Goal: Task Accomplishment & Management: Manage account settings

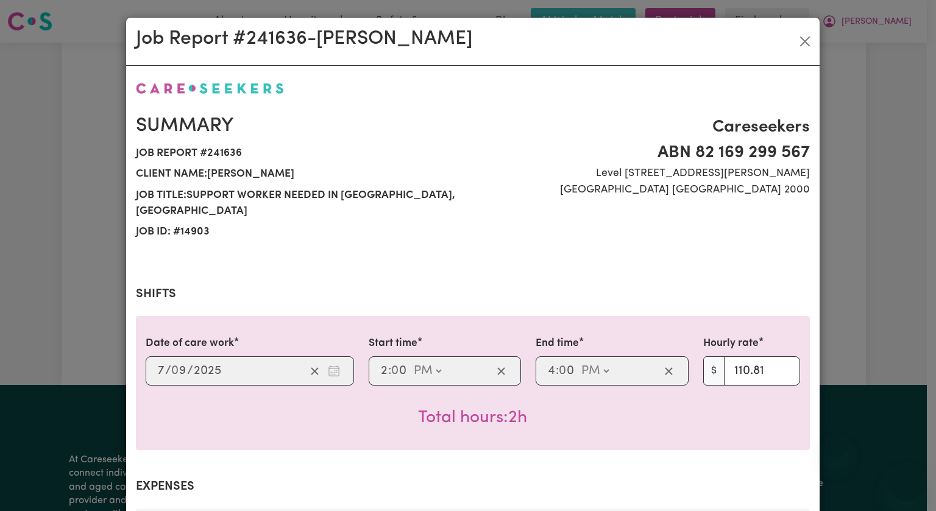
select select "pm"
click at [797, 41] on button "Close" at bounding box center [804, 41] width 19 height 19
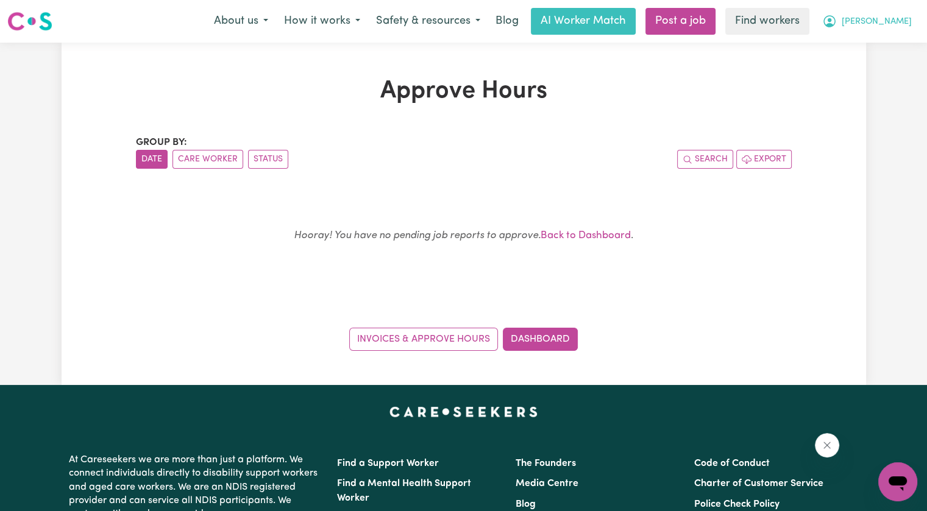
click at [887, 26] on span "[PERSON_NAME]" at bounding box center [877, 21] width 70 height 13
click at [880, 71] on link "Logout" at bounding box center [871, 69] width 96 height 23
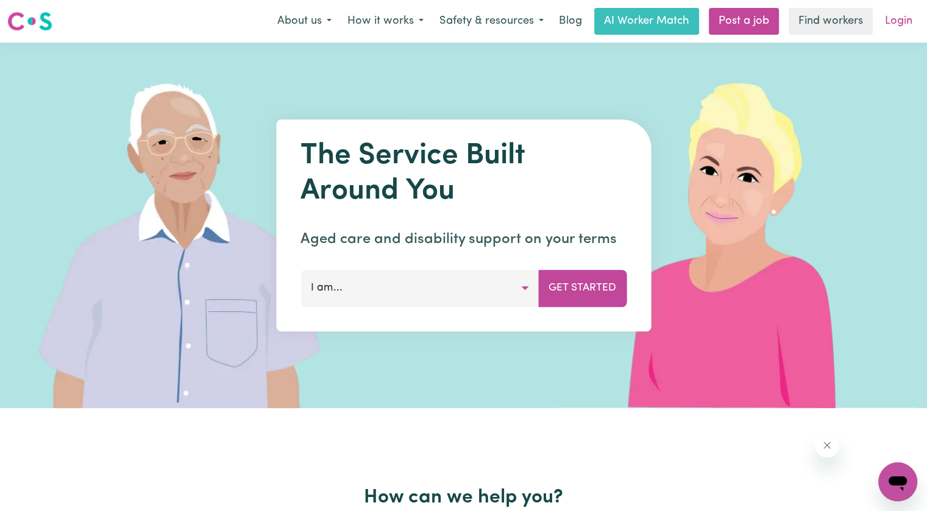
click at [895, 28] on link "Login" at bounding box center [898, 21] width 42 height 27
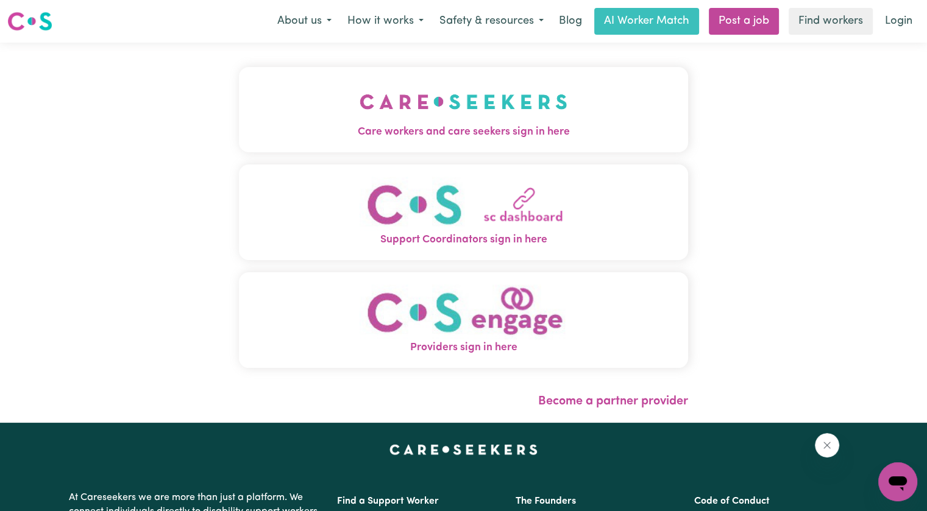
click at [360, 92] on img "Care workers and care seekers sign in here" at bounding box center [464, 101] width 208 height 45
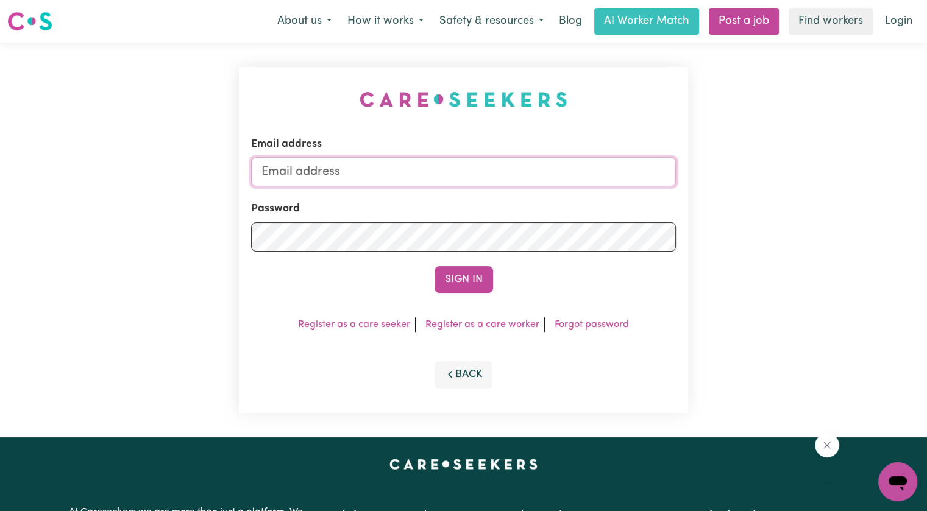
click at [378, 171] on input "Email address" at bounding box center [463, 171] width 425 height 29
type input "[PERSON_NAME][EMAIL_ADDRESS][DOMAIN_NAME]"
click at [434, 266] on button "Sign In" at bounding box center [463, 279] width 58 height 27
